Goal: Contribute content

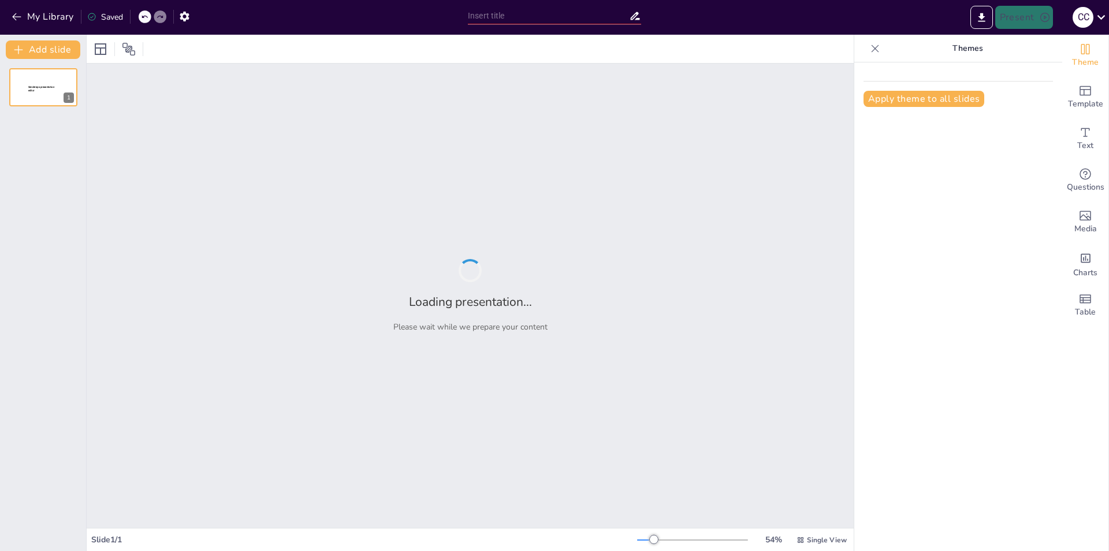
type input "El Gran [MEDICAL_DATA]: ¿Qué Pasó con la Medicina Natural de Tu Bisabuela?"
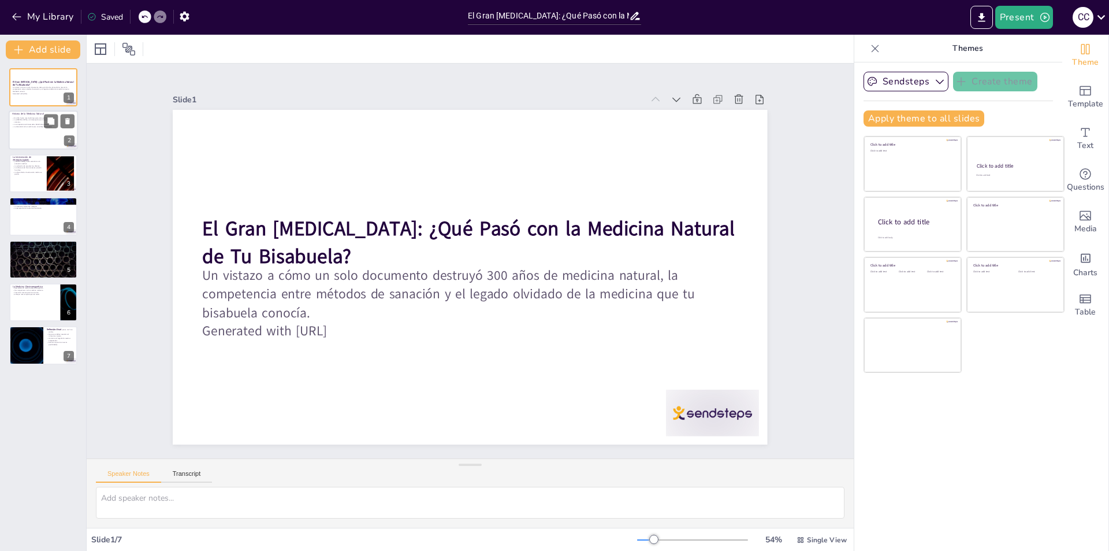
click at [15, 136] on div at bounding box center [43, 130] width 69 height 39
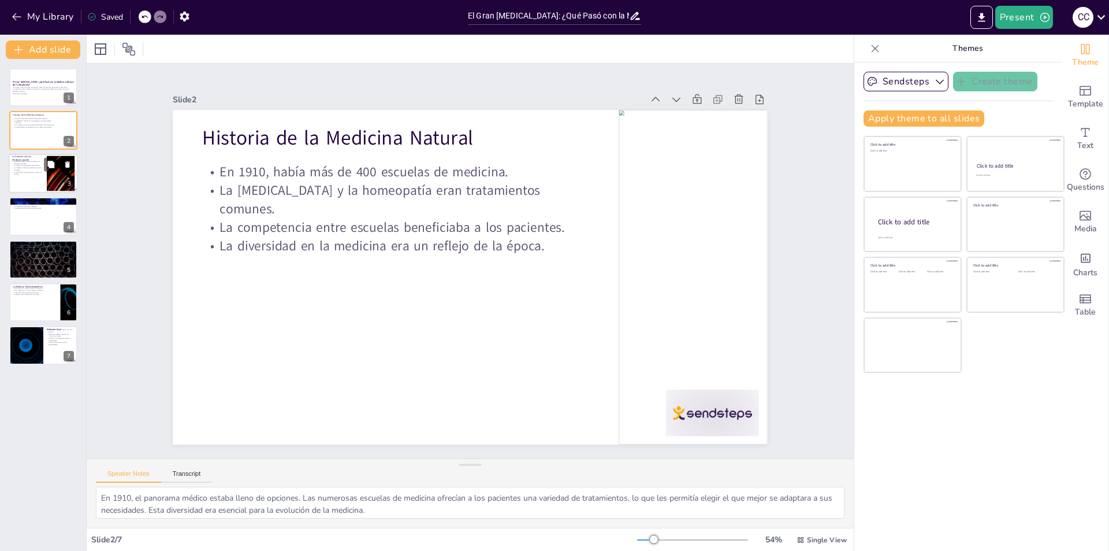
click at [21, 178] on div at bounding box center [43, 173] width 69 height 39
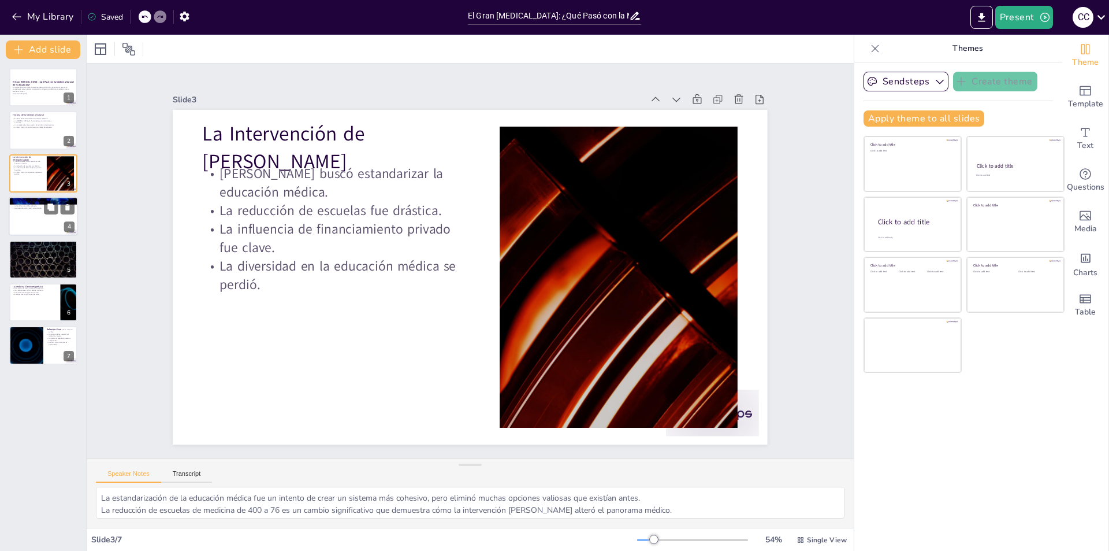
click at [32, 229] on div at bounding box center [43, 215] width 69 height 39
type textarea "La supervivencia de solo las escuelas que enseñaban farmacología refleja un cam…"
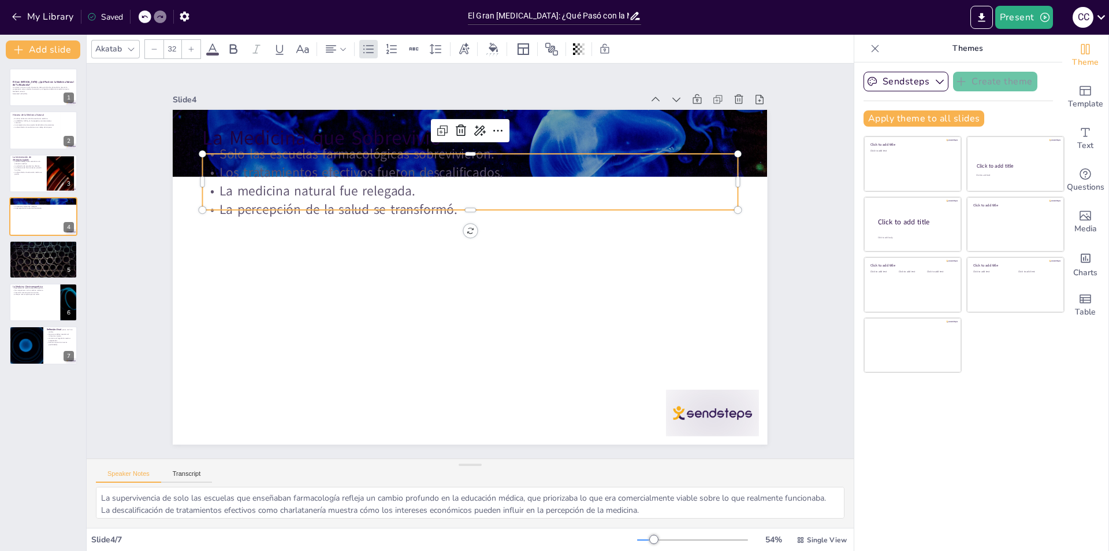
click at [279, 196] on p "La percepción de la salud se transformó." at bounding box center [501, 303] width 444 height 330
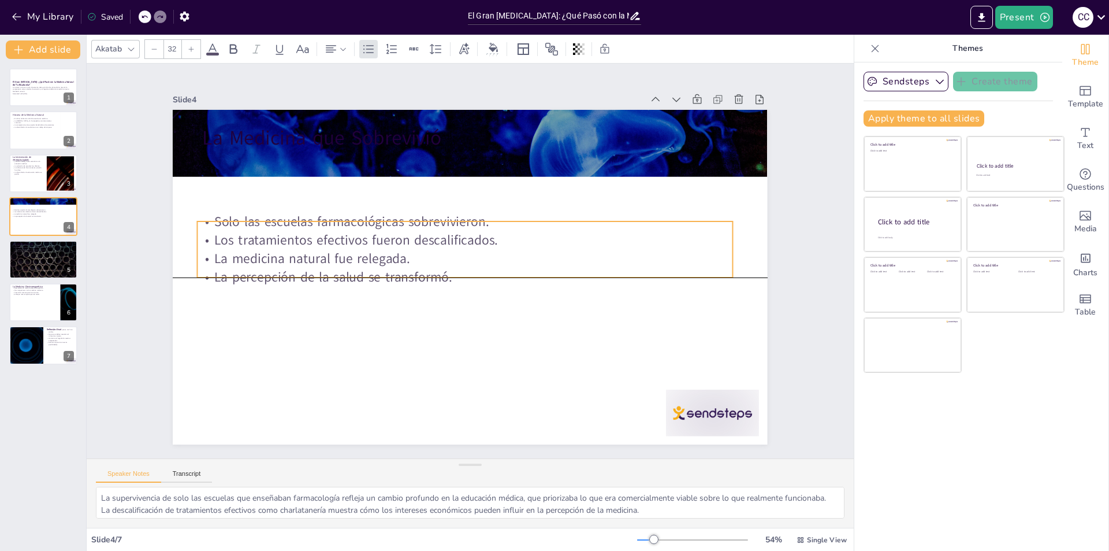
drag, startPoint x: 274, startPoint y: 205, endPoint x: 269, endPoint y: 275, distance: 70.7
click at [340, 275] on p "La percepción de la salud se transformó." at bounding box center [457, 249] width 235 height 496
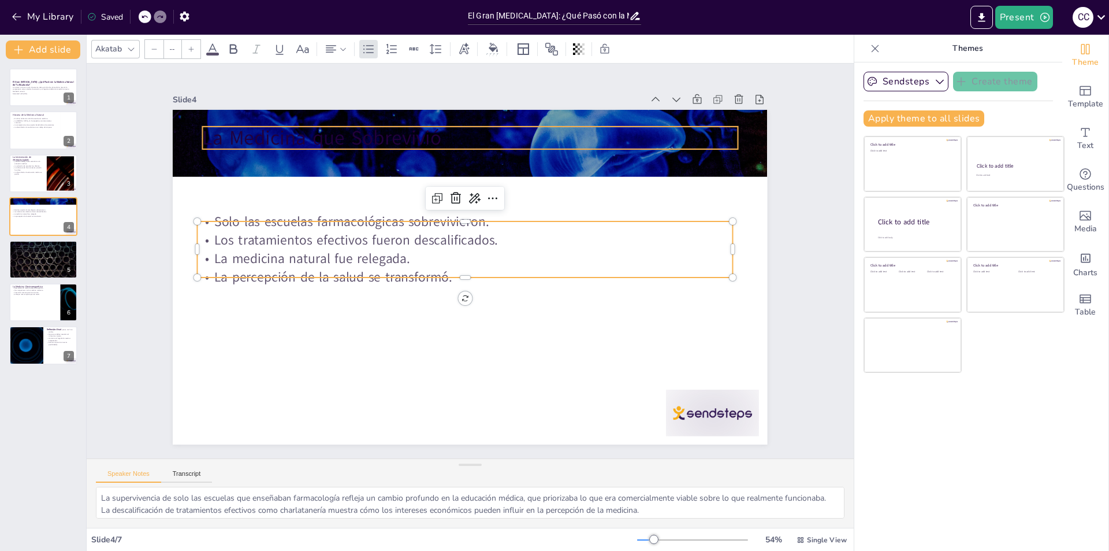
type input "48"
click at [432, 140] on p "La Medicina que Sobrevivió" at bounding box center [577, 322] width 291 height 478
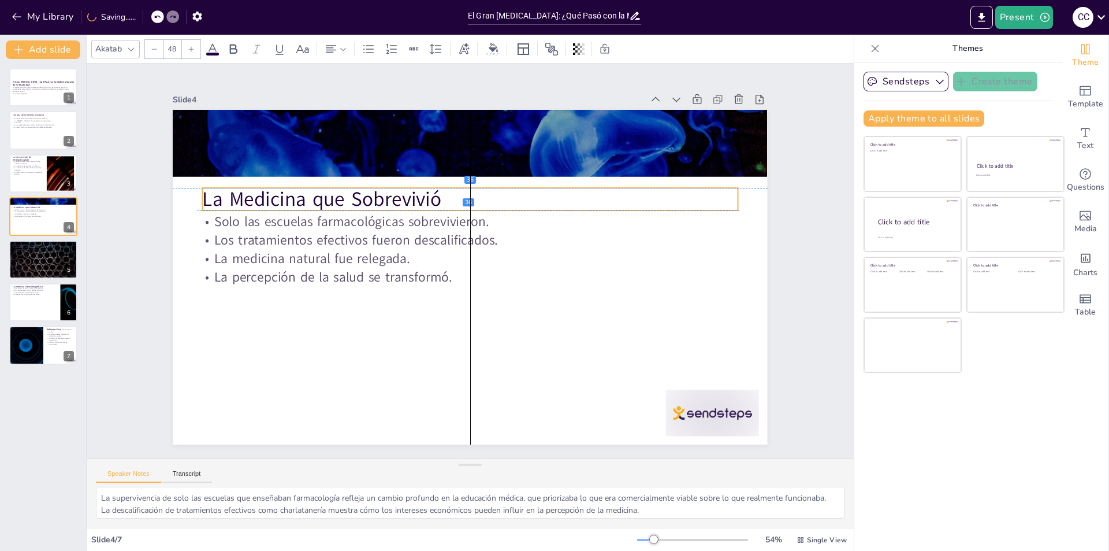
drag, startPoint x: 325, startPoint y: 142, endPoint x: 326, endPoint y: 201, distance: 58.4
click at [462, 201] on p "La Medicina que Sobrevivió" at bounding box center [531, 247] width 139 height 529
click at [42, 263] on div at bounding box center [43, 259] width 69 height 39
type textarea "Las opciones de salud que tenía tu bisabuela eran mucho más diversas que las qu…"
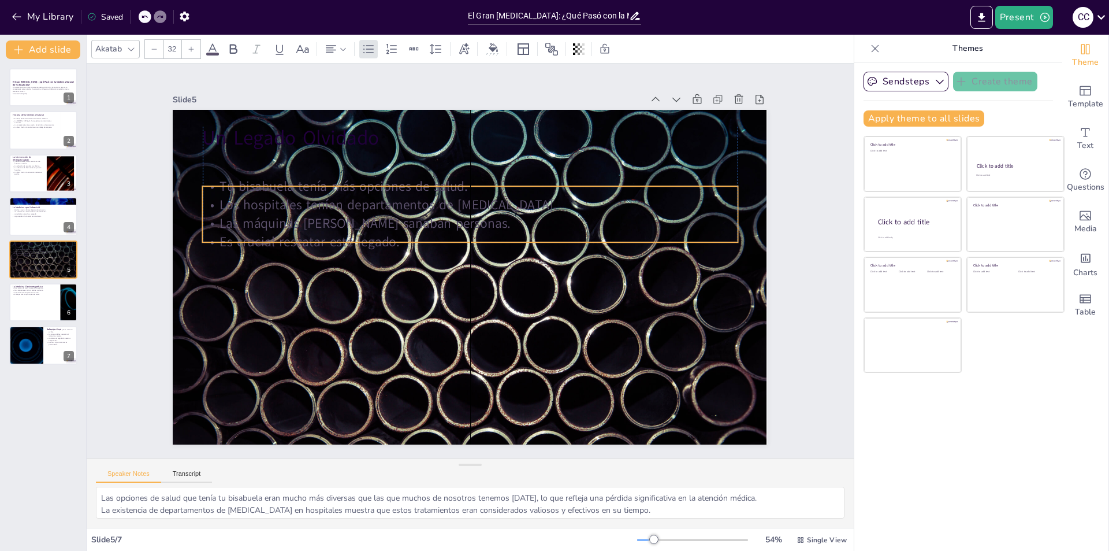
drag, startPoint x: 268, startPoint y: 207, endPoint x: 269, endPoint y: 239, distance: 32.4
click at [269, 239] on p "Es crucial rescatar este legado." at bounding box center [481, 276] width 444 height 329
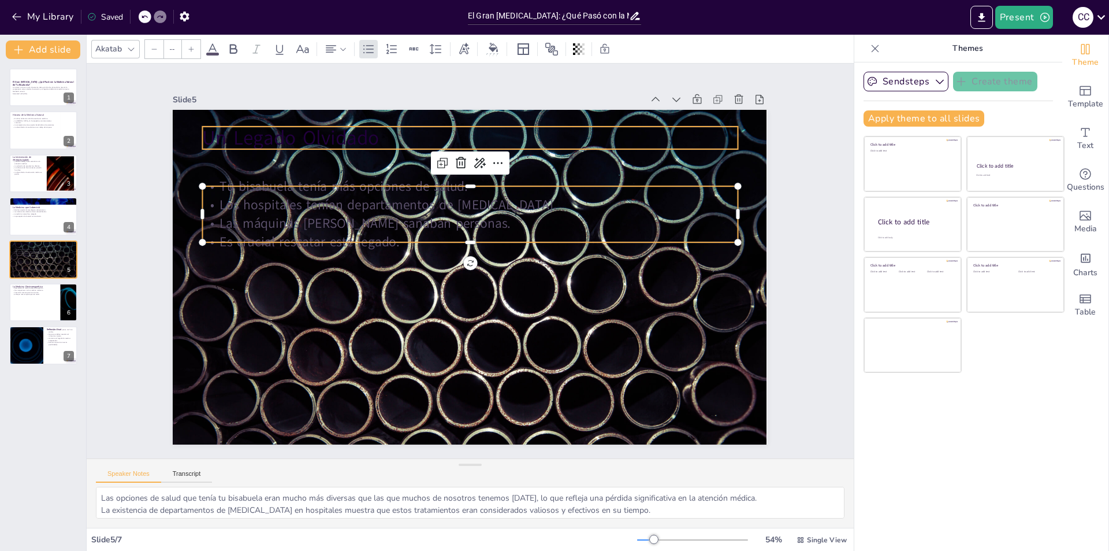
type input "48"
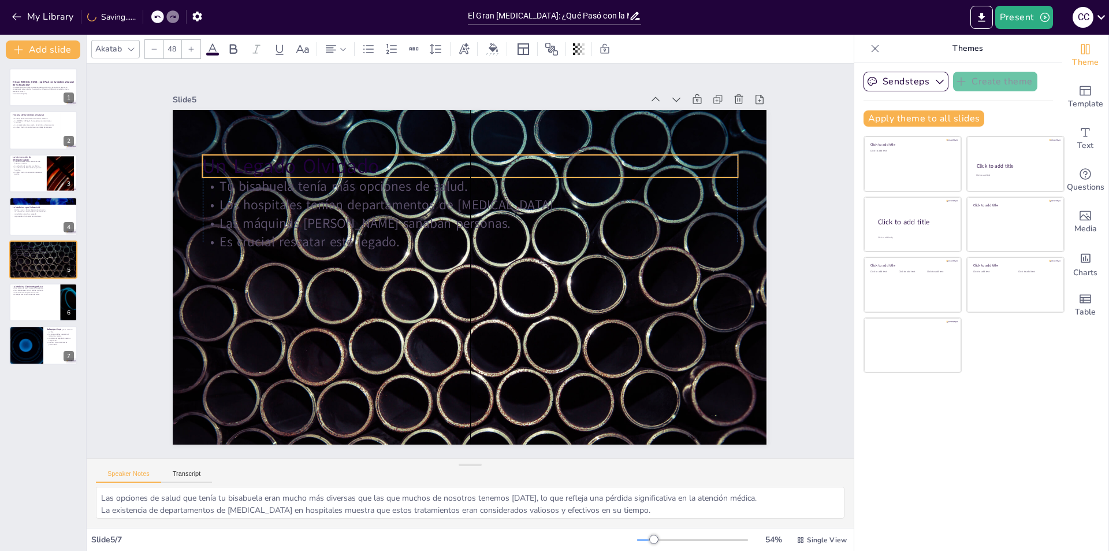
drag, startPoint x: 314, startPoint y: 140, endPoint x: 315, endPoint y: 168, distance: 28.3
click at [315, 168] on p "Un Legado Olvidado" at bounding box center [383, 300] width 243 height 500
click at [44, 298] on button at bounding box center [51, 293] width 14 height 14
type textarea "Rescatar la medicina electromagnética es un paso hacia la revitalización de mét…"
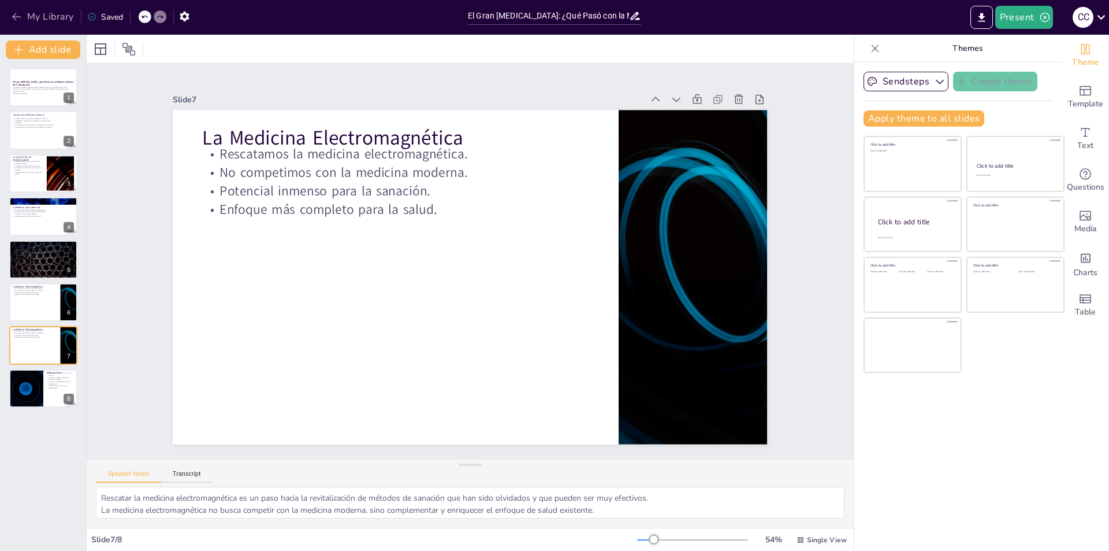
click at [20, 18] on icon "button" at bounding box center [17, 17] width 12 height 12
